Goal: Transaction & Acquisition: Purchase product/service

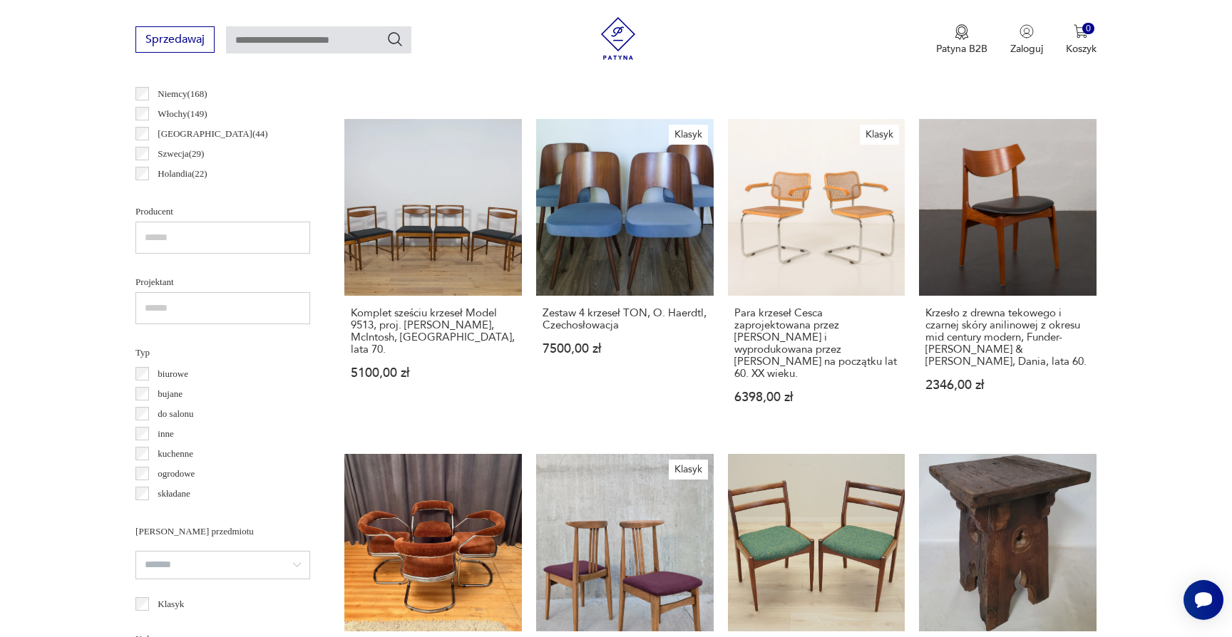
scroll to position [664, 0]
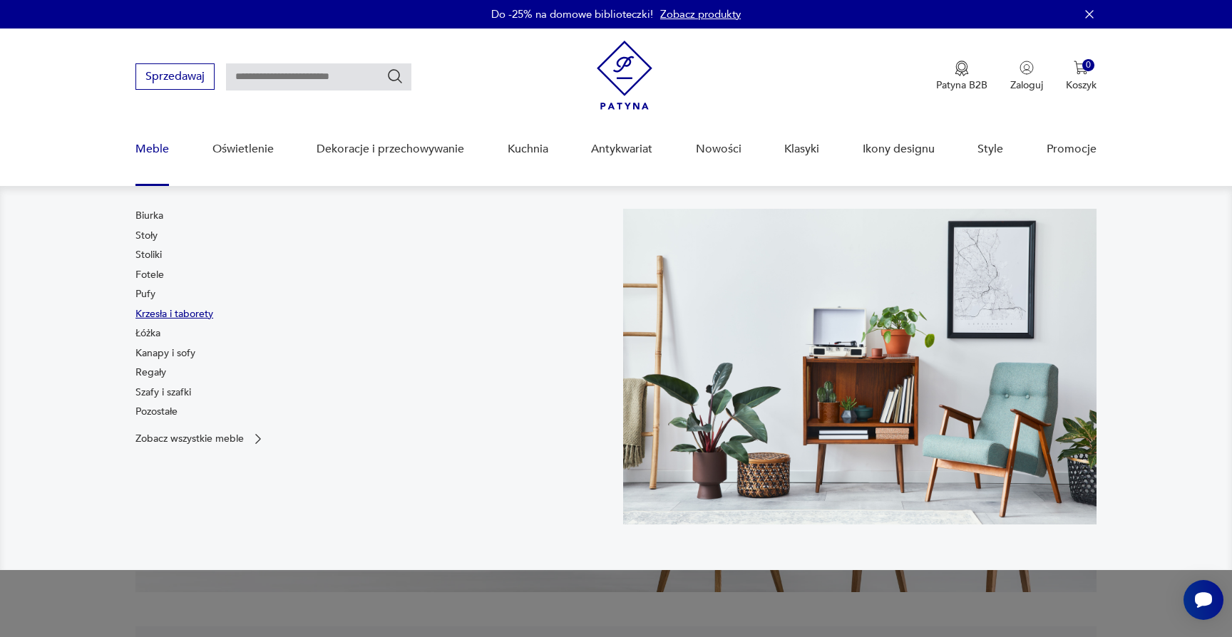
click at [163, 314] on link "Krzesła i taborety" at bounding box center [174, 314] width 78 height 14
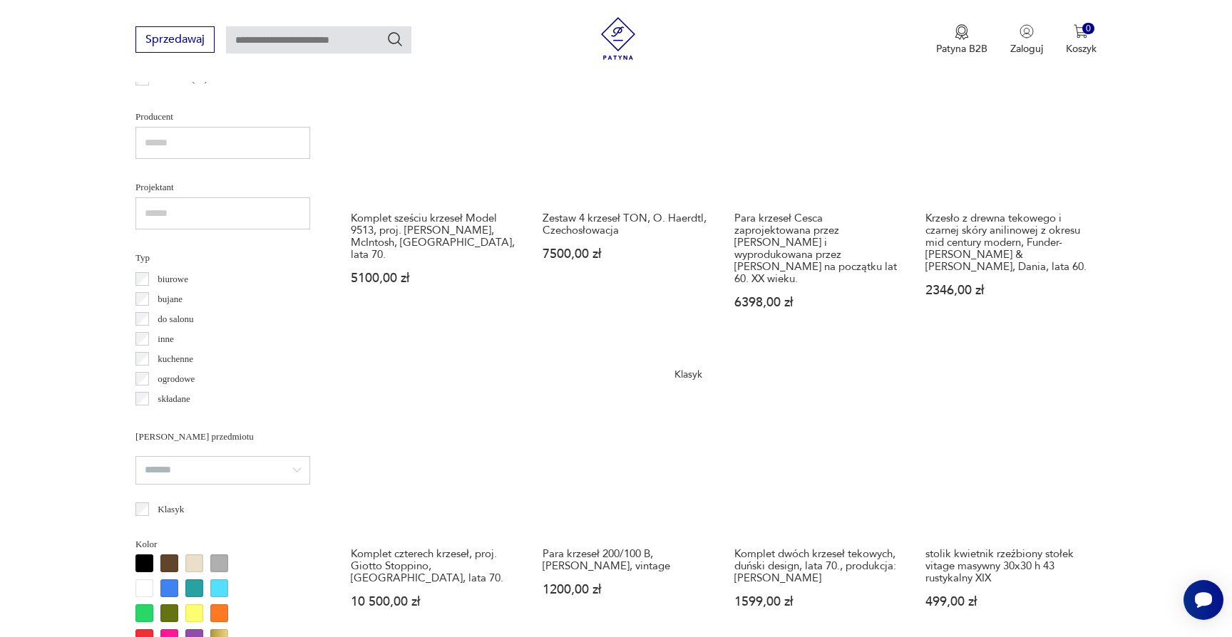
scroll to position [906, 0]
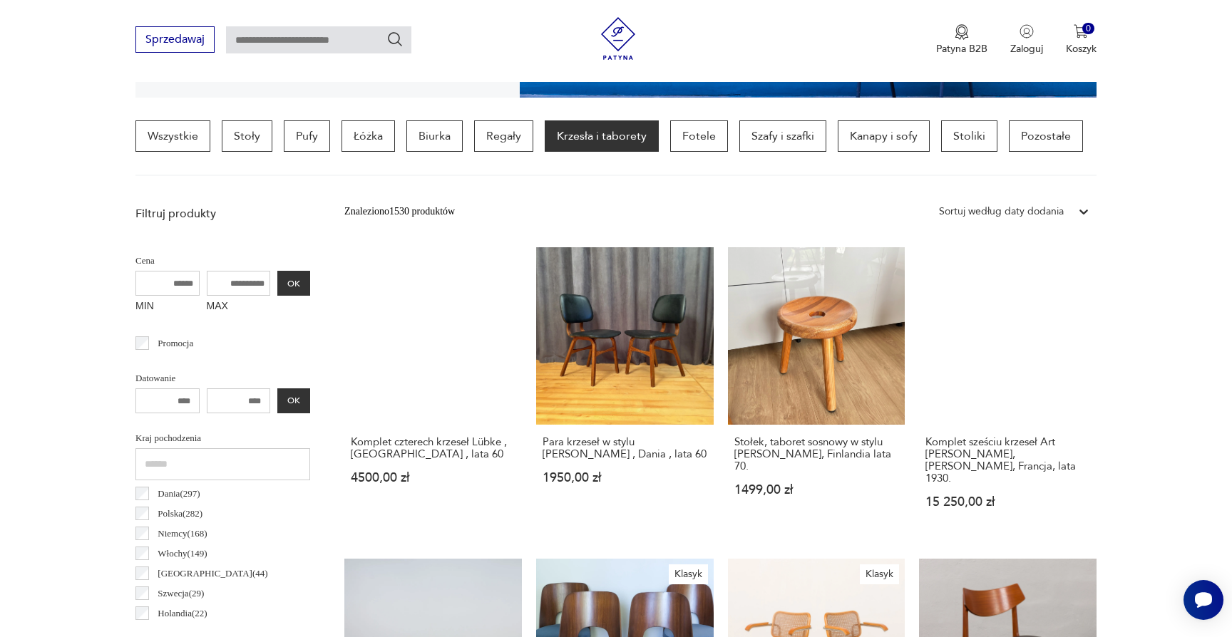
scroll to position [337, 0]
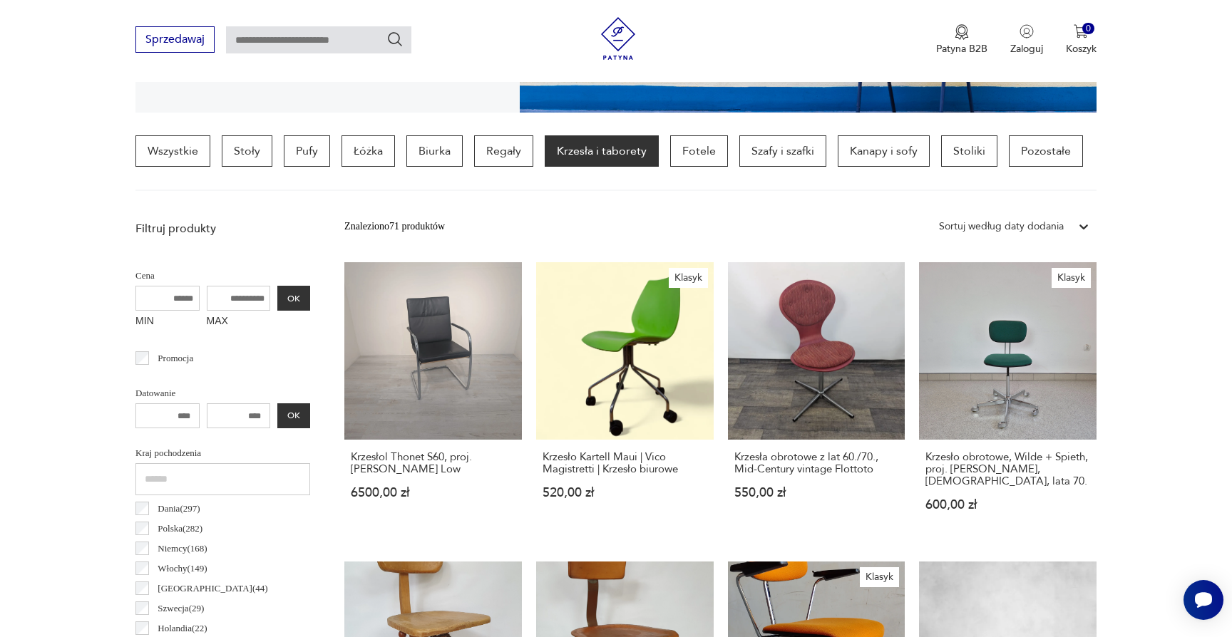
click at [1028, 223] on div "Sortuj według daty dodania" at bounding box center [1001, 227] width 125 height 16
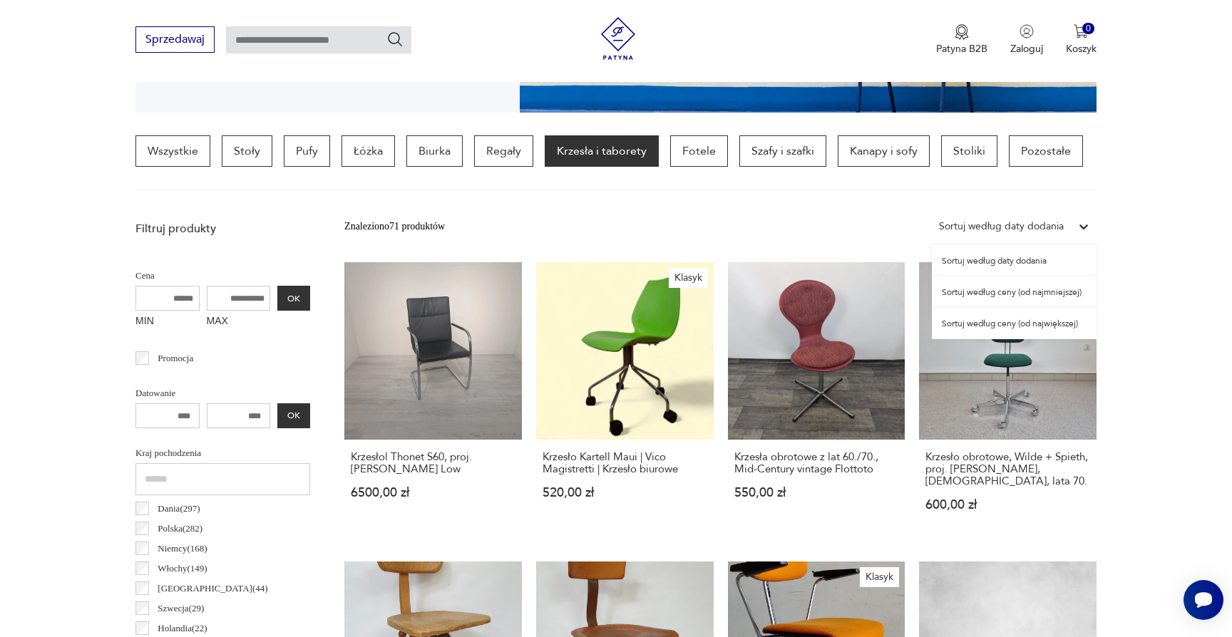
click at [1045, 294] on div "Sortuj według ceny (od najmniejszej)" at bounding box center [1014, 292] width 165 height 31
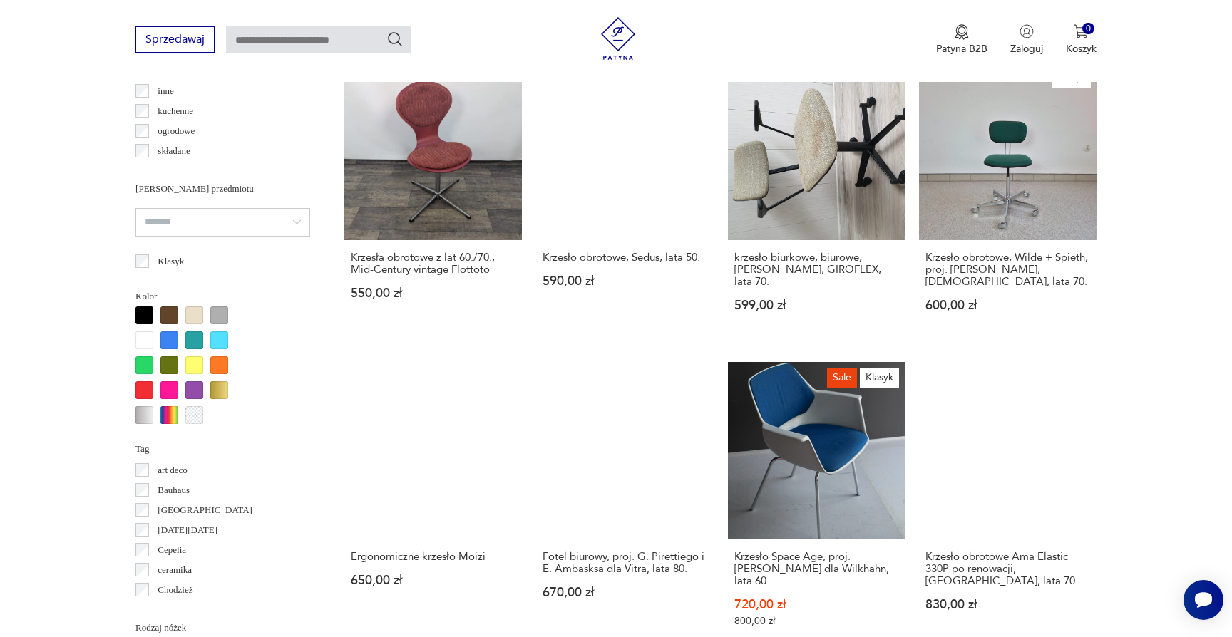
scroll to position [1127, 0]
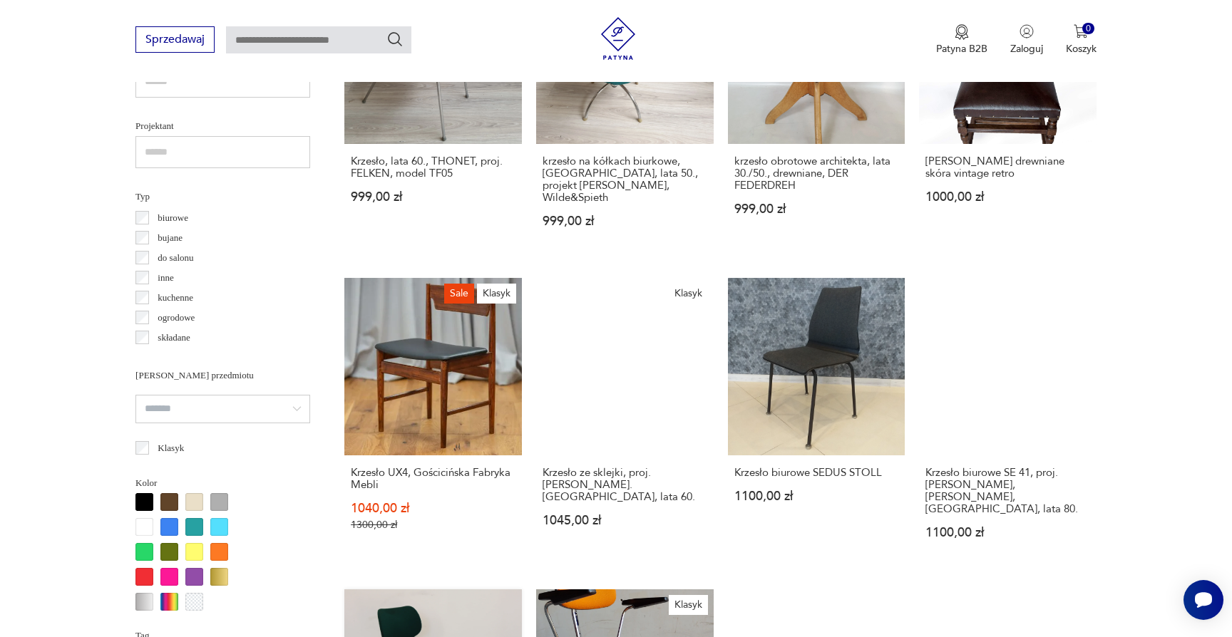
scroll to position [949, 1]
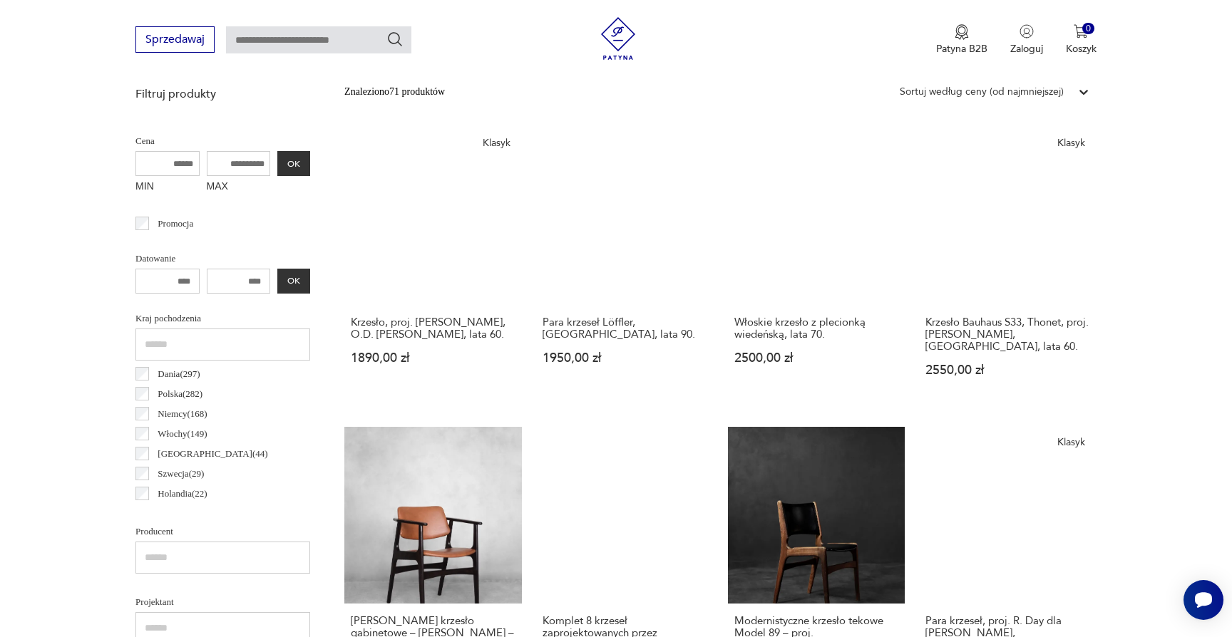
scroll to position [473, 0]
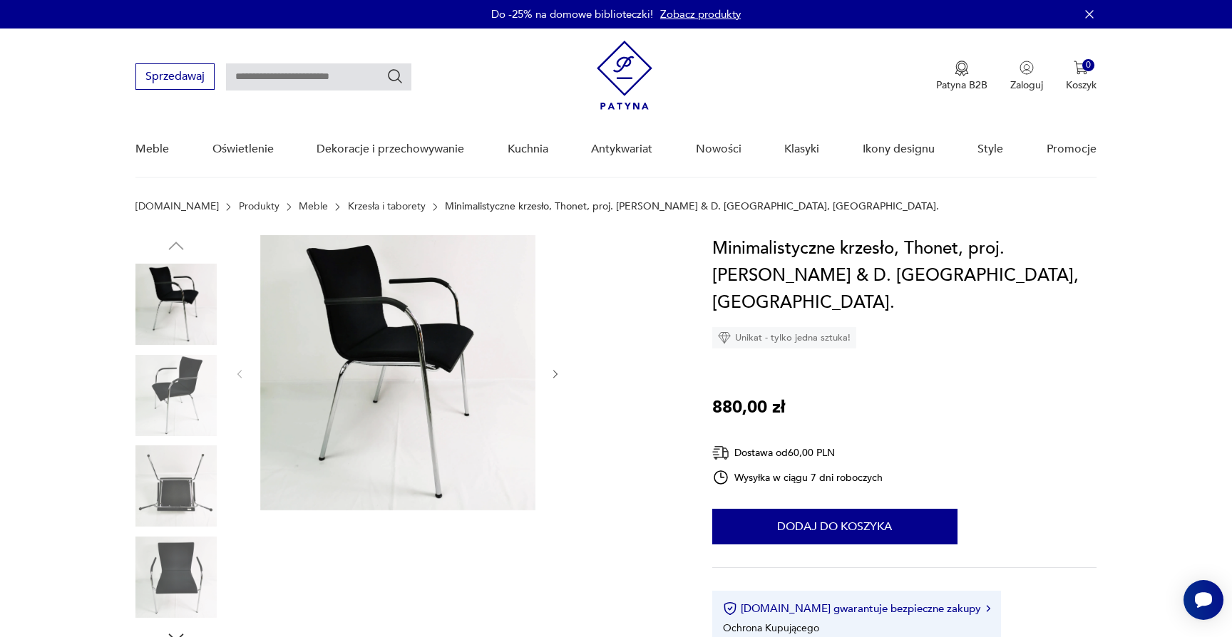
click at [332, 334] on img at bounding box center [397, 372] width 275 height 275
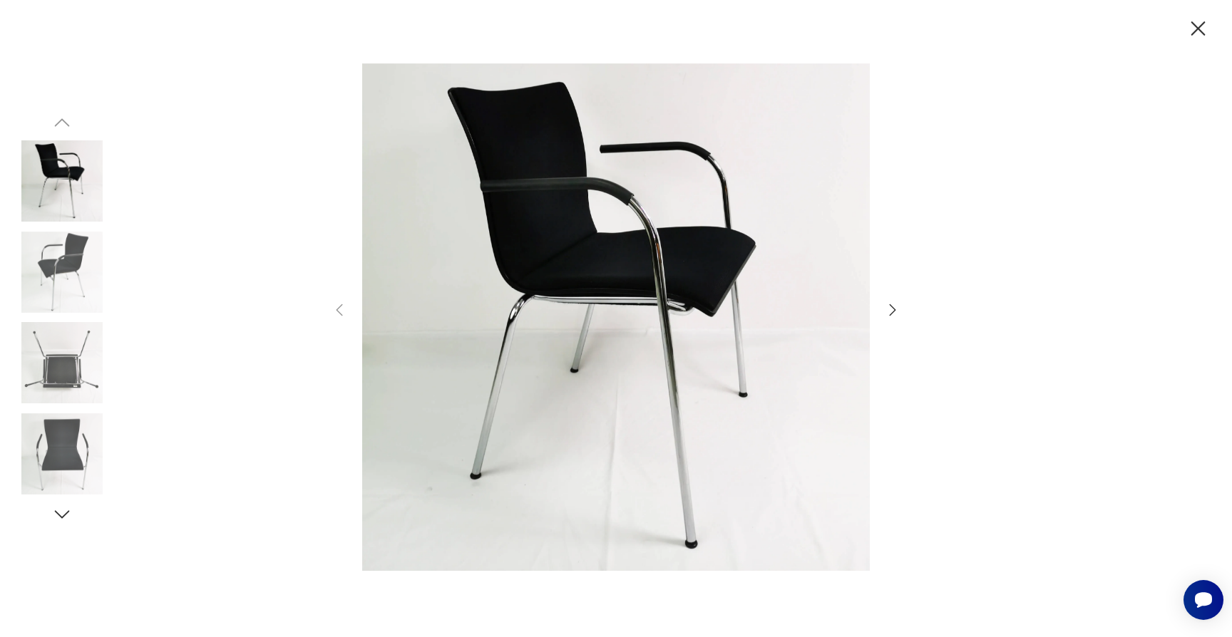
click at [888, 307] on icon "button" at bounding box center [892, 310] width 17 height 17
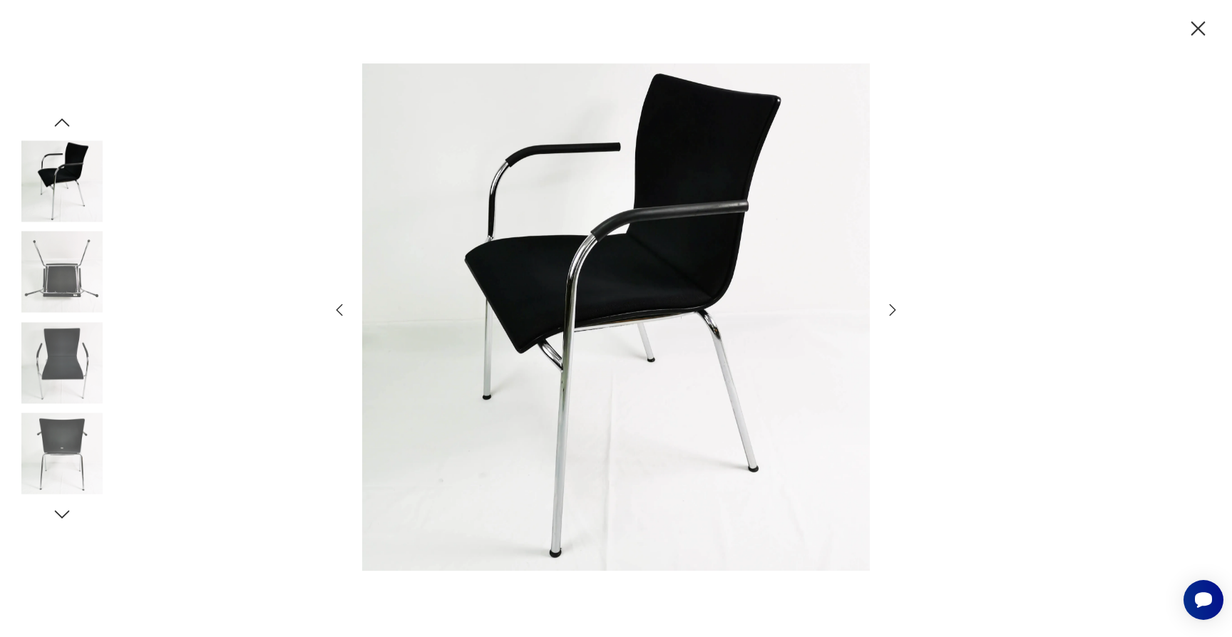
click at [888, 307] on icon "button" at bounding box center [892, 310] width 17 height 17
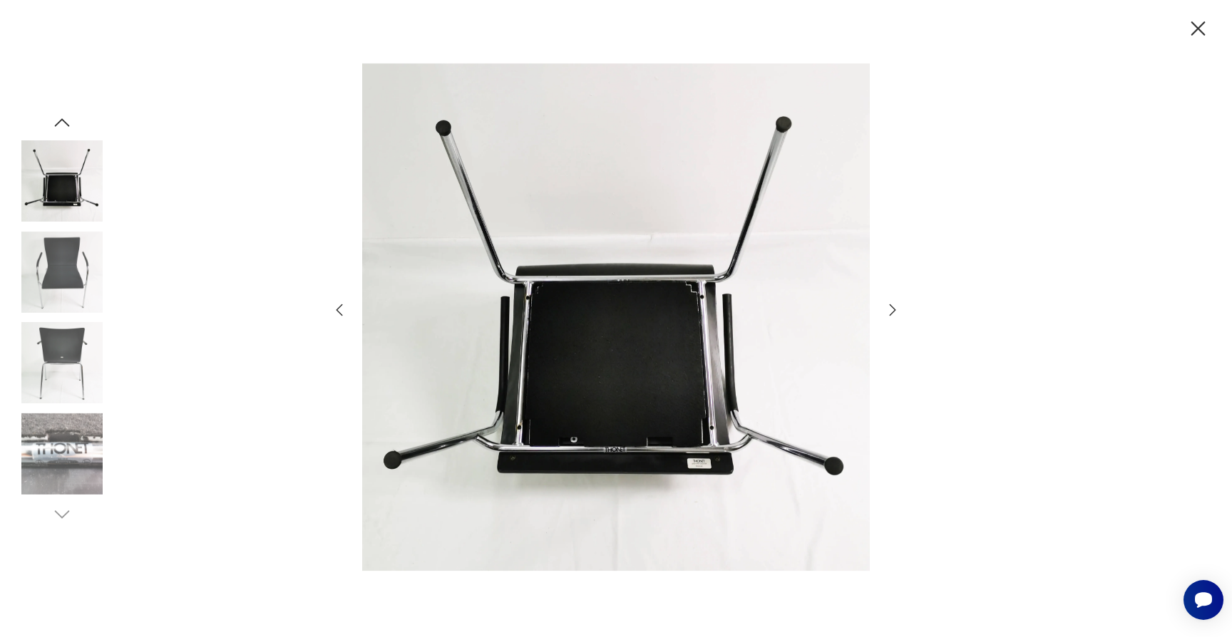
click at [888, 307] on icon "button" at bounding box center [892, 310] width 17 height 17
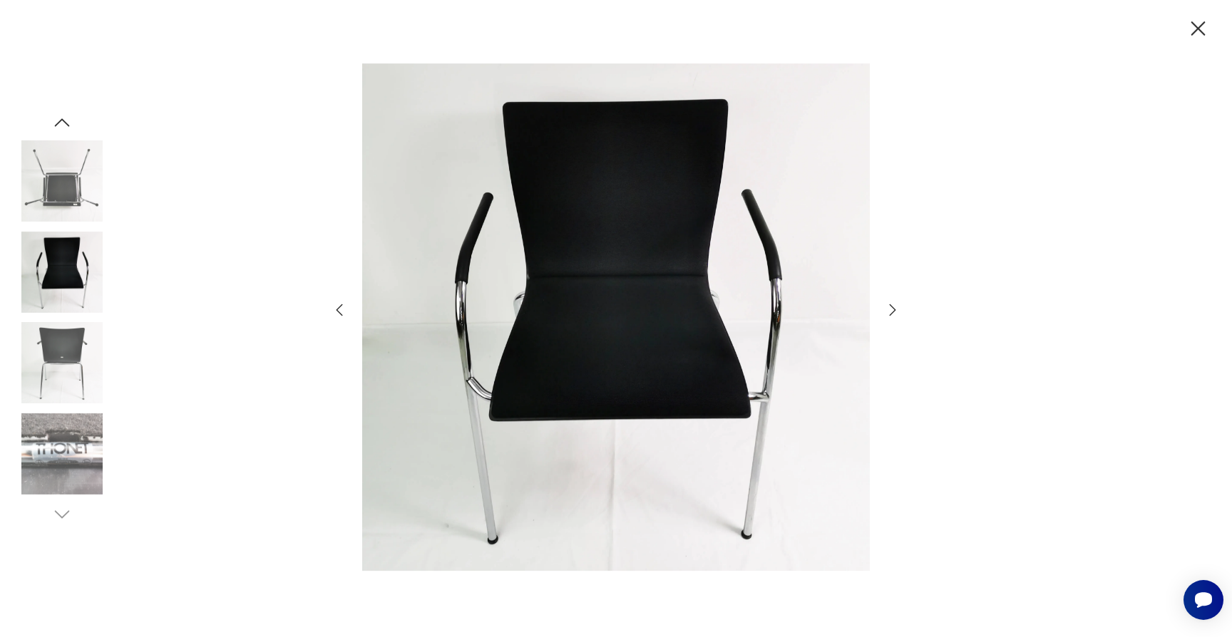
click at [888, 307] on icon "button" at bounding box center [892, 310] width 17 height 17
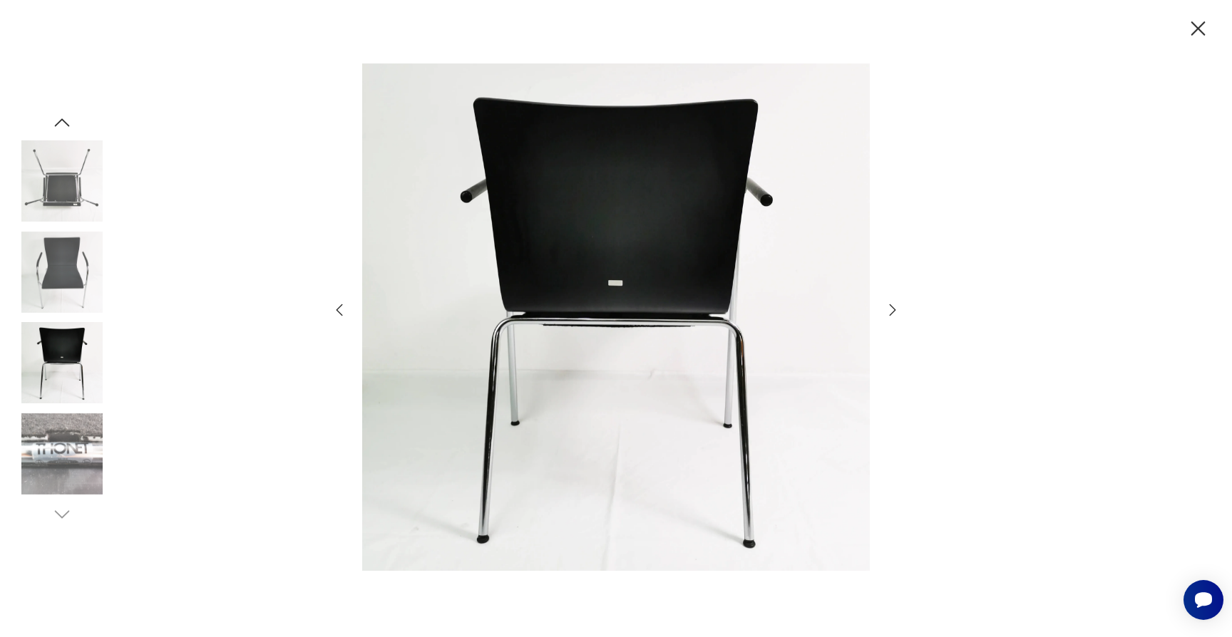
click at [888, 307] on icon "button" at bounding box center [892, 310] width 17 height 17
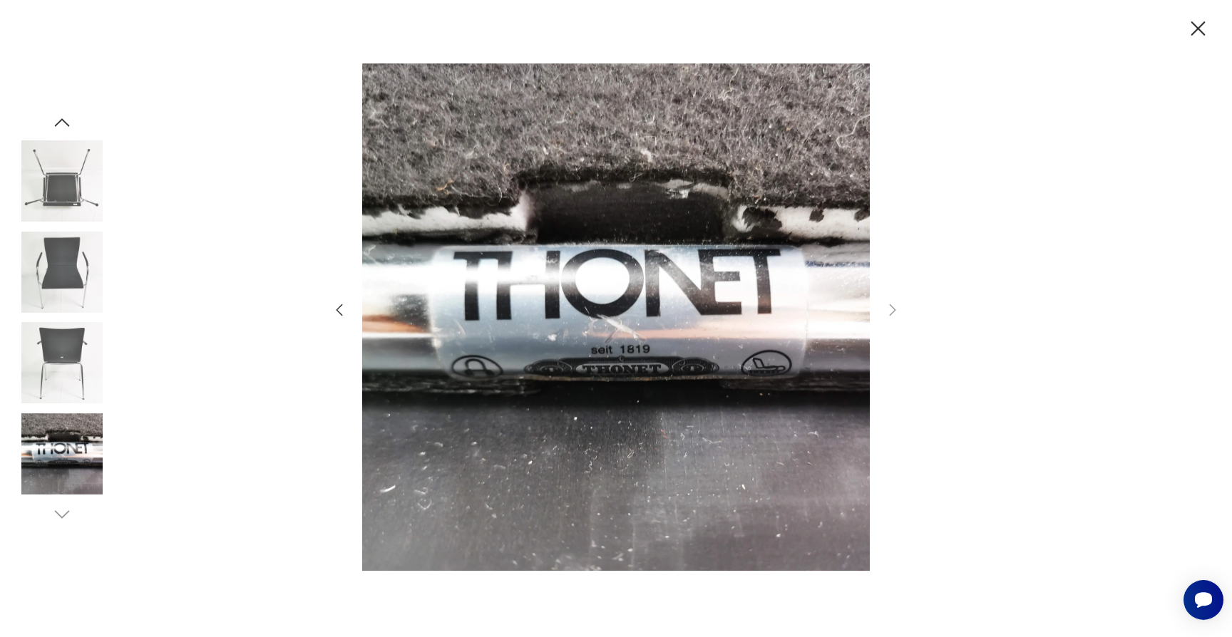
click at [95, 351] on img at bounding box center [61, 362] width 81 height 81
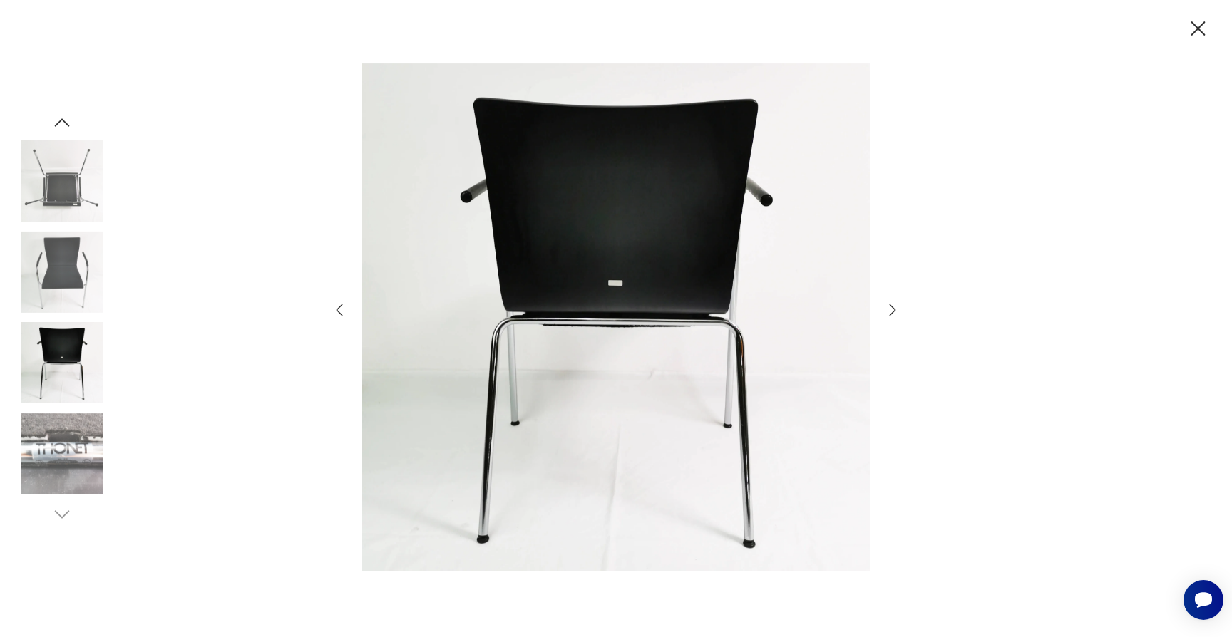
click at [57, 286] on img at bounding box center [61, 272] width 81 height 81
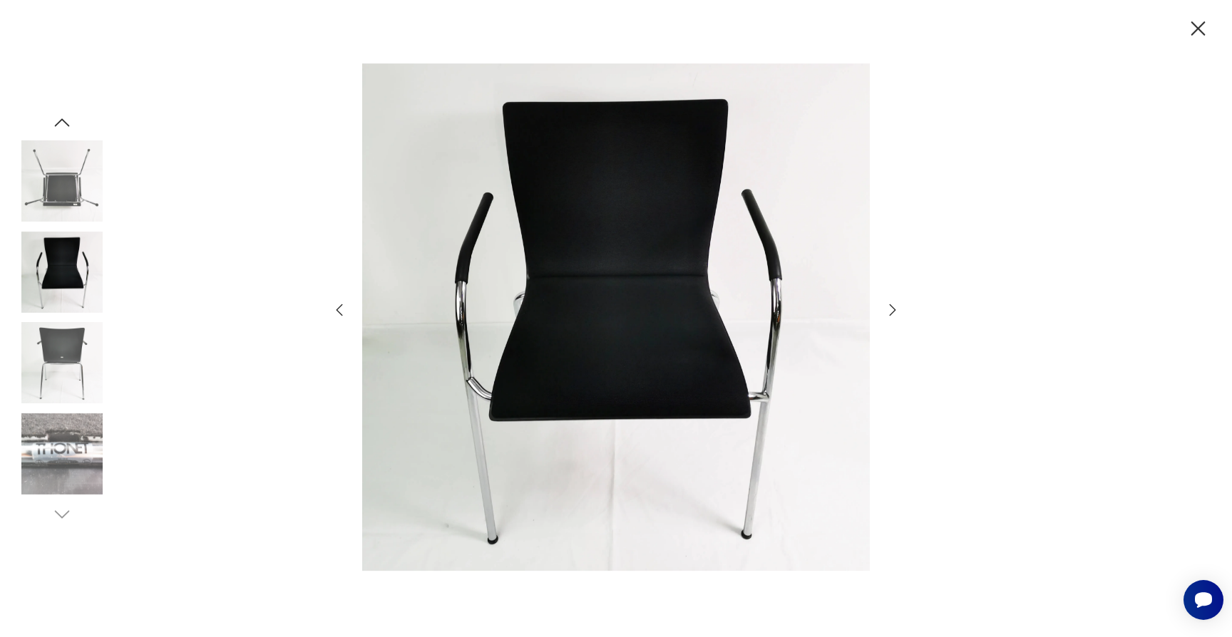
click at [1201, 31] on icon "button" at bounding box center [1198, 28] width 14 height 14
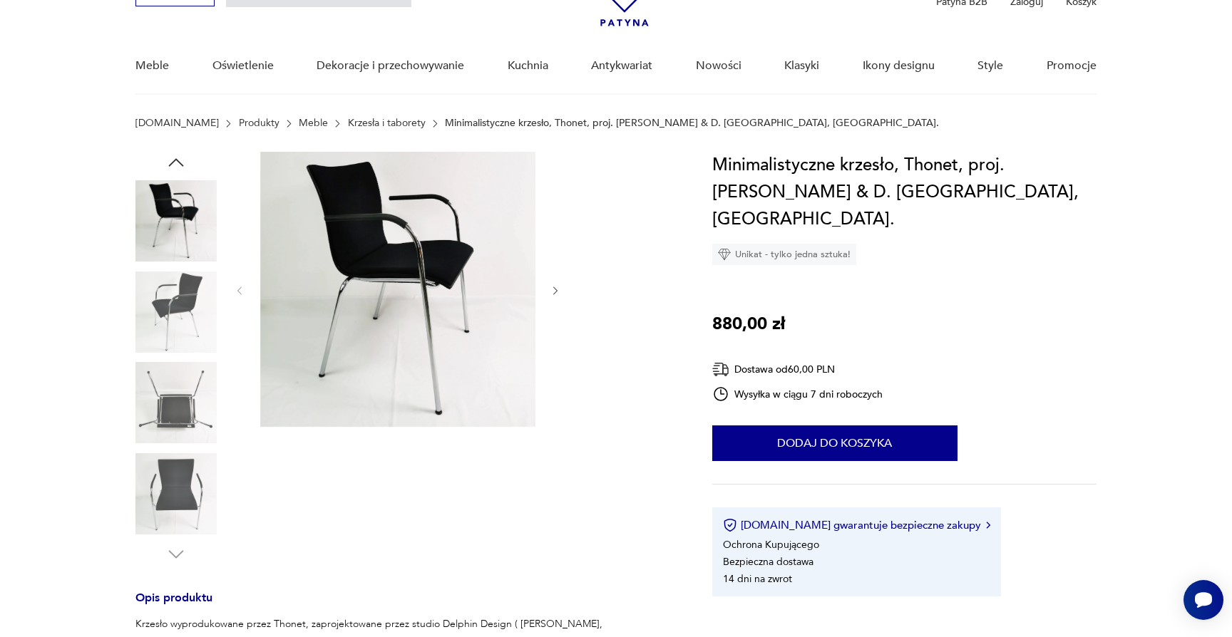
scroll to position [389, 0]
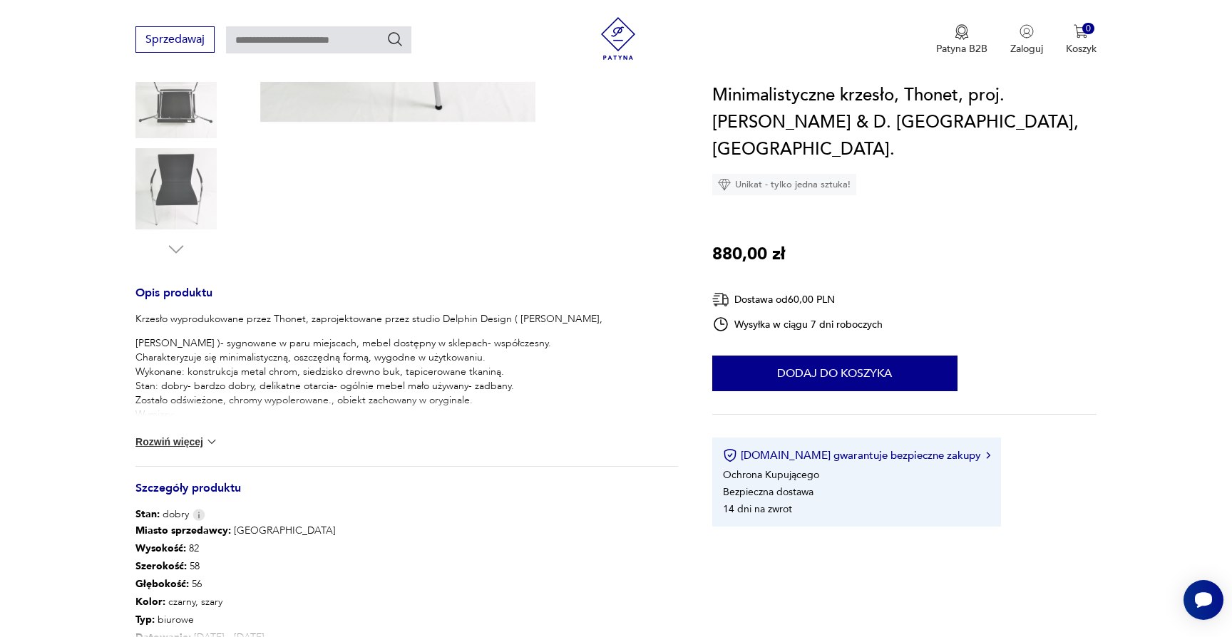
click at [200, 441] on button "Rozwiń więcej" at bounding box center [176, 442] width 83 height 14
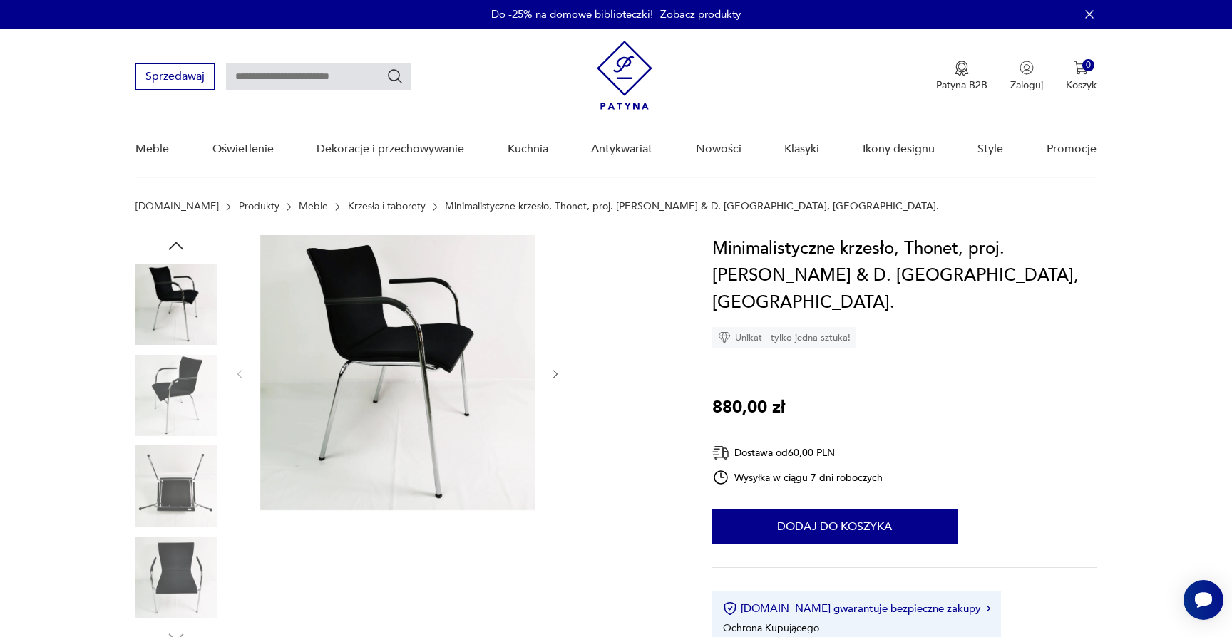
scroll to position [0, 0]
